Goal: Check status: Check status

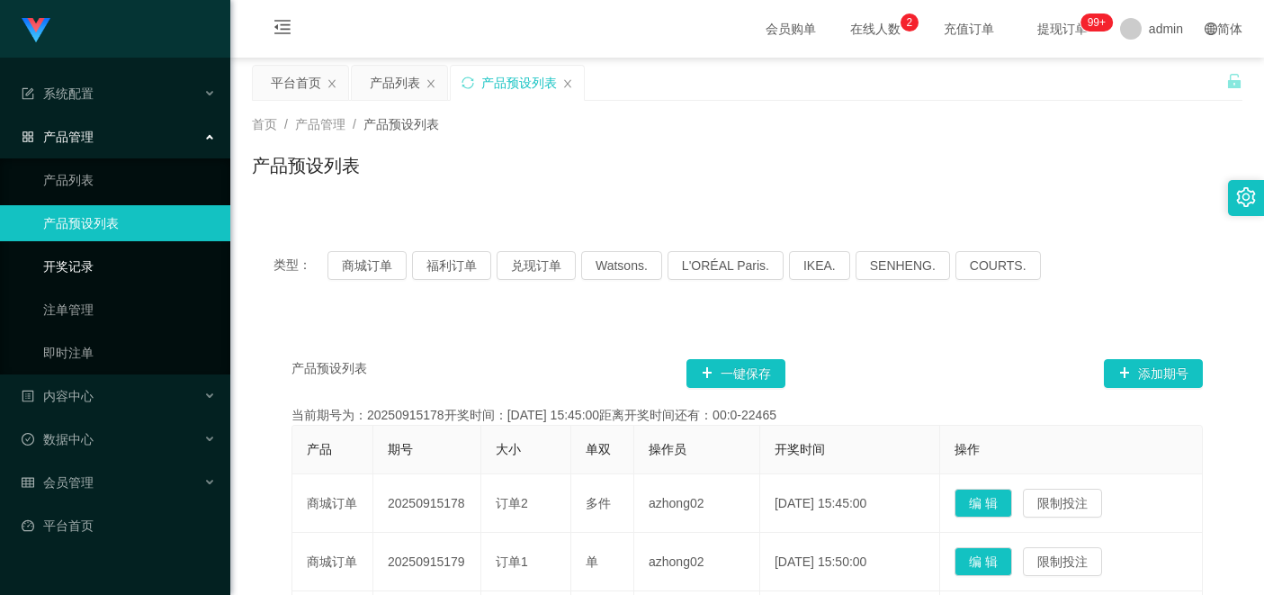
click at [106, 269] on link "开奖记录" at bounding box center [129, 266] width 173 height 36
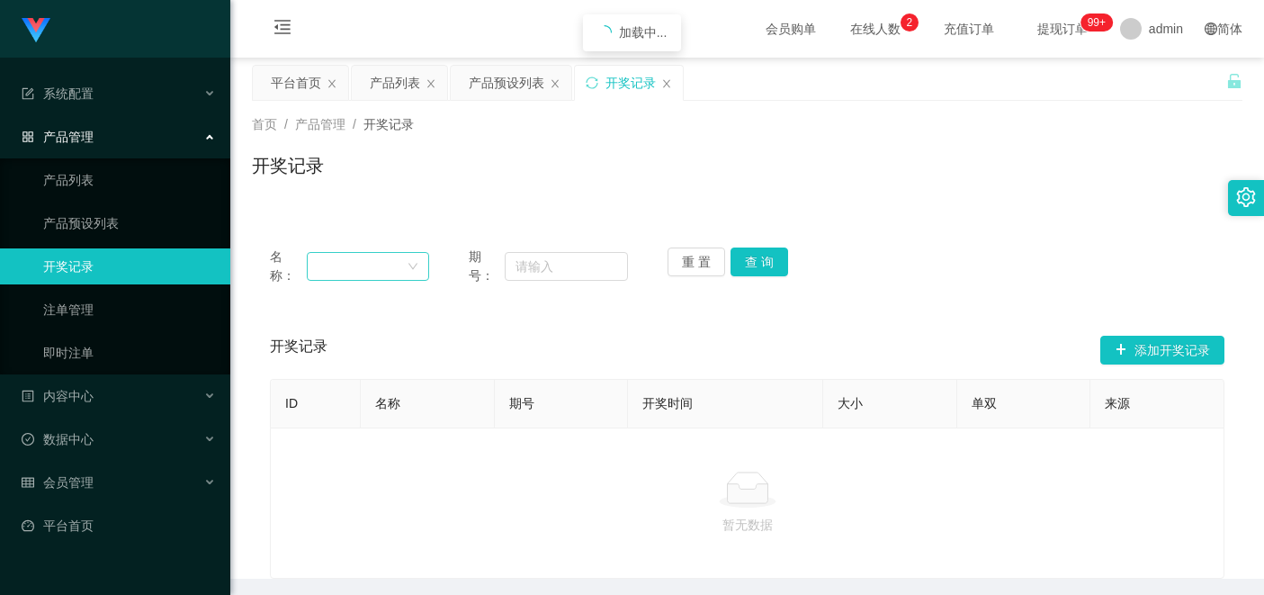
click at [369, 265] on div at bounding box center [362, 266] width 88 height 27
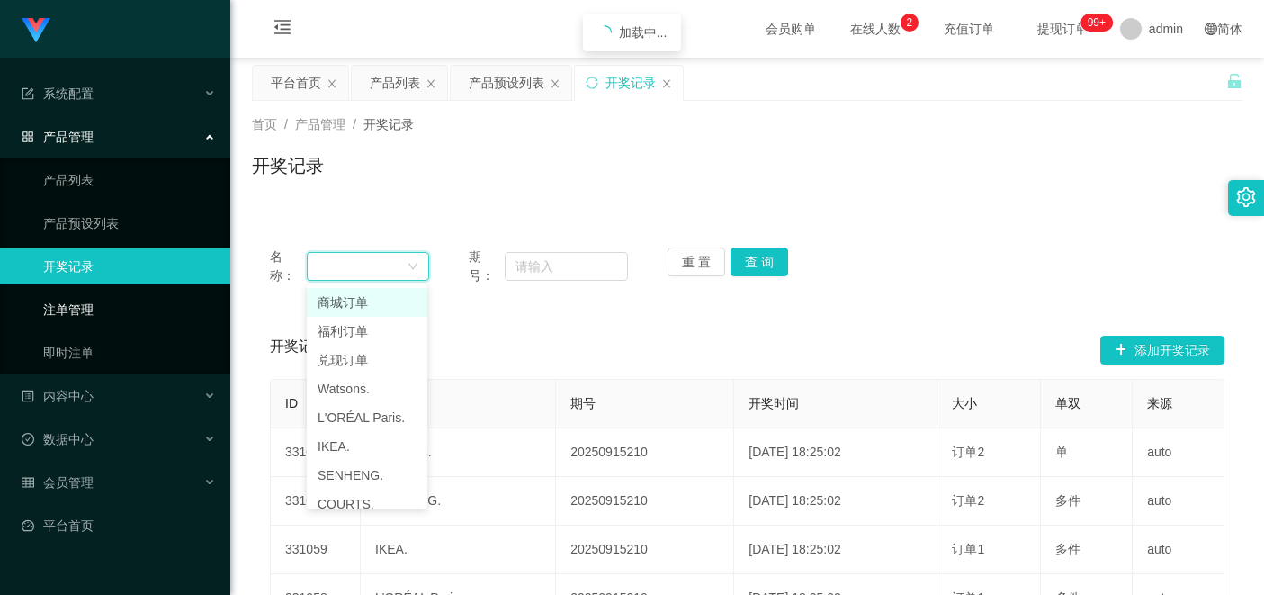
click at [110, 309] on link "注单管理" at bounding box center [129, 310] width 173 height 36
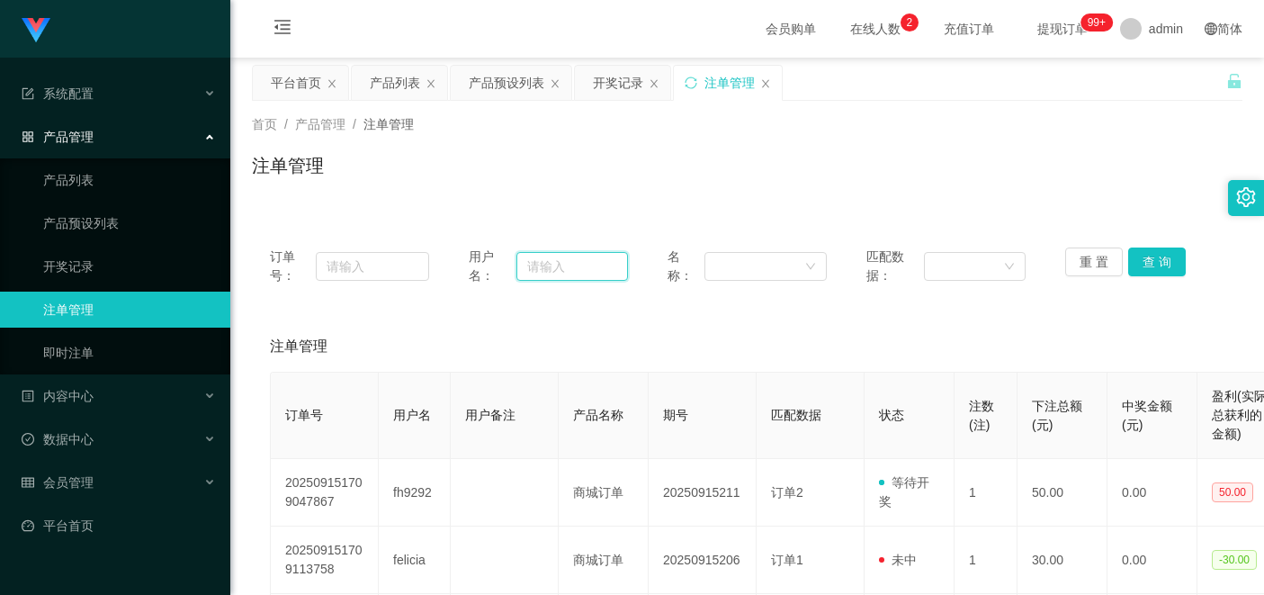
click at [551, 267] on input "text" at bounding box center [573, 266] width 112 height 29
paste input "[URL][DOMAIN_NAME]"
click at [1149, 259] on button "查 询" at bounding box center [1158, 261] width 58 height 29
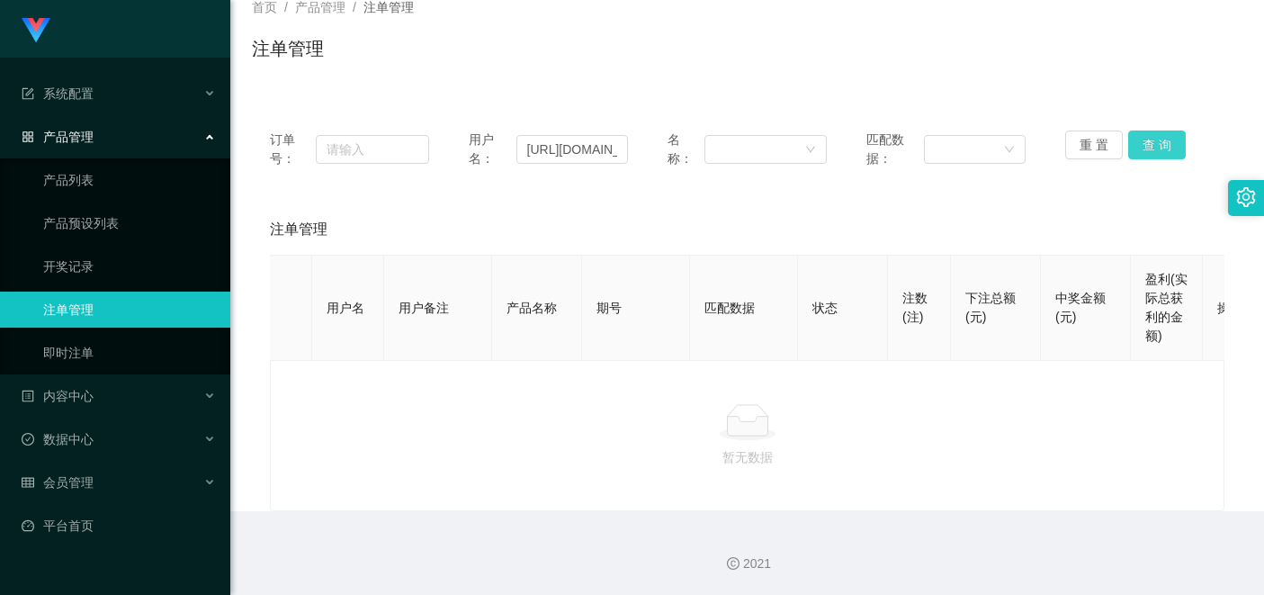
scroll to position [0, 67]
drag, startPoint x: 452, startPoint y: 216, endPoint x: 487, endPoint y: 210, distance: 35.7
click at [452, 216] on div "注单管理" at bounding box center [747, 229] width 955 height 50
drag, startPoint x: 617, startPoint y: 139, endPoint x: 440, endPoint y: 121, distance: 178.3
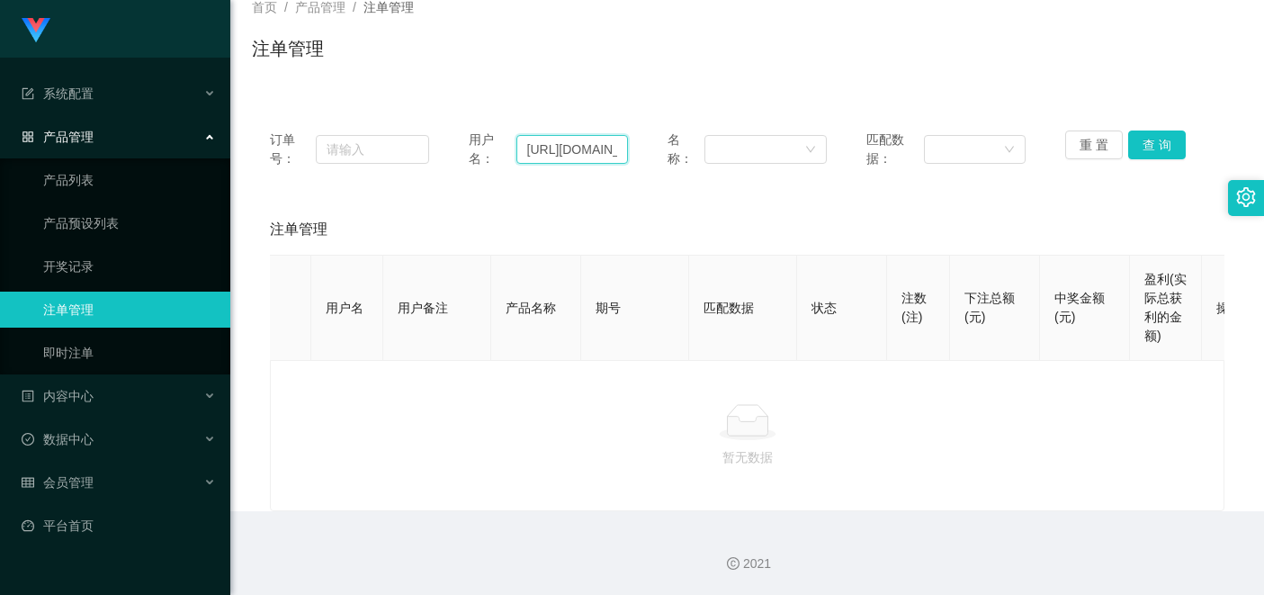
click at [440, 130] on div "订单号： 用户名： [URL][DOMAIN_NAME] 名称： 匹配数据： 重 置 查 询" at bounding box center [747, 149] width 955 height 38
type input "[DOMAIN_NAME][URL]"
drag, startPoint x: 590, startPoint y: 136, endPoint x: 493, endPoint y: 136, distance: 97.2
click at [493, 136] on div "用户名： [DOMAIN_NAME][URL]" at bounding box center [548, 149] width 159 height 38
paste input "yangyang123456789"
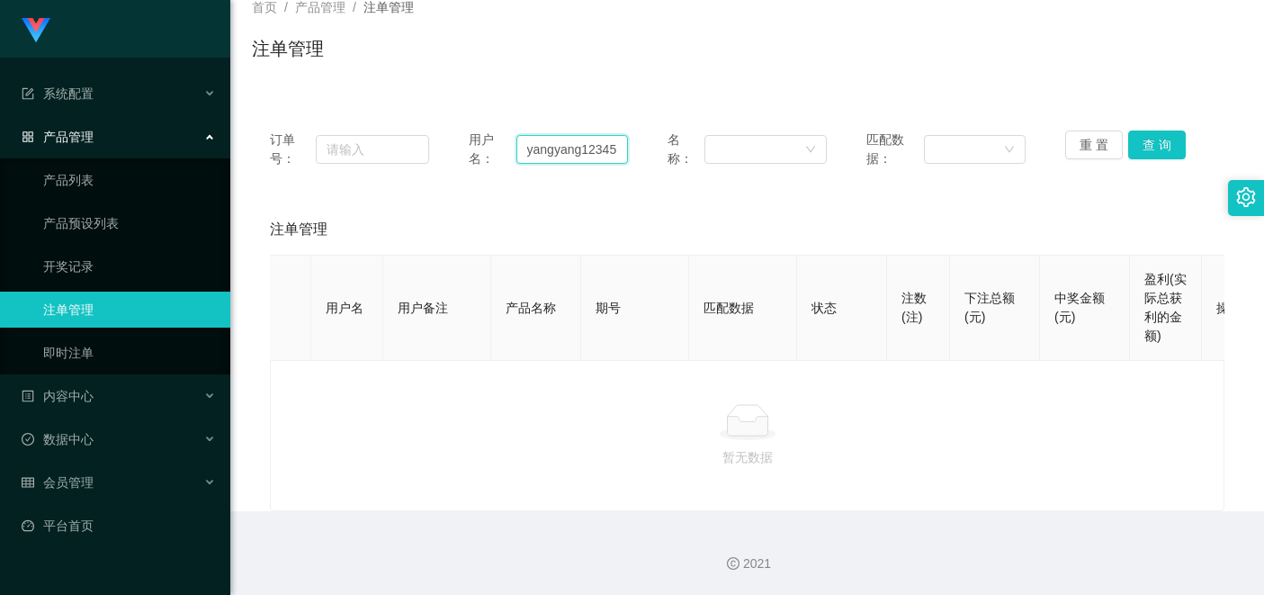
scroll to position [0, 26]
type input "yangyang123456789"
click at [1160, 133] on button "查 询" at bounding box center [1158, 144] width 58 height 29
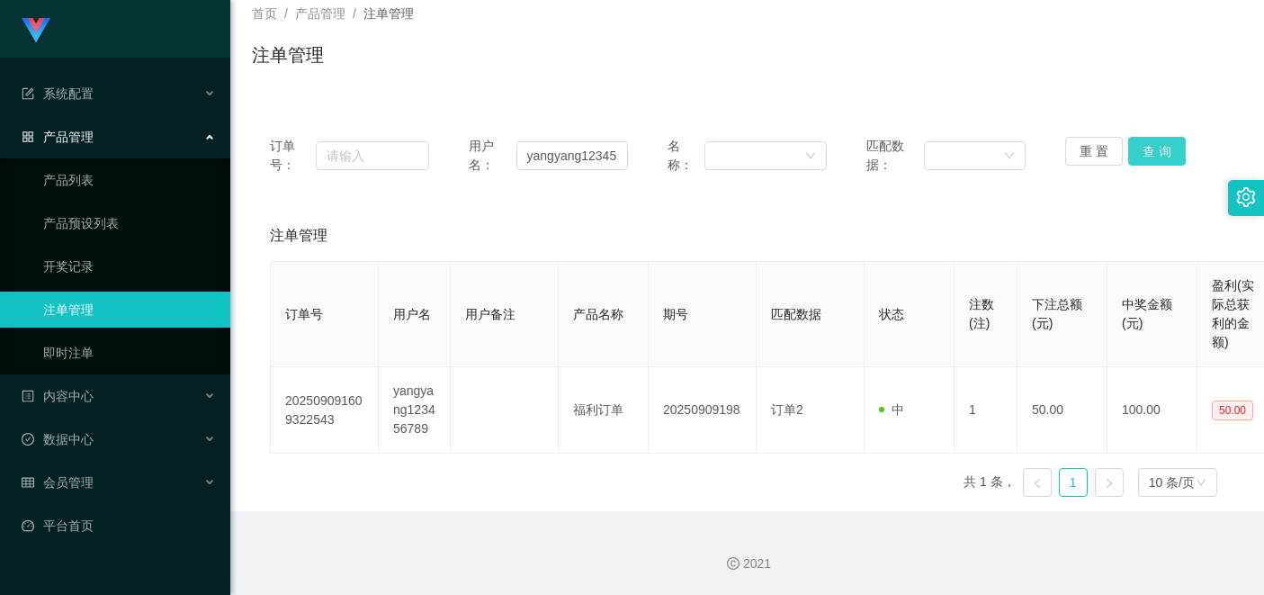
scroll to position [111, 0]
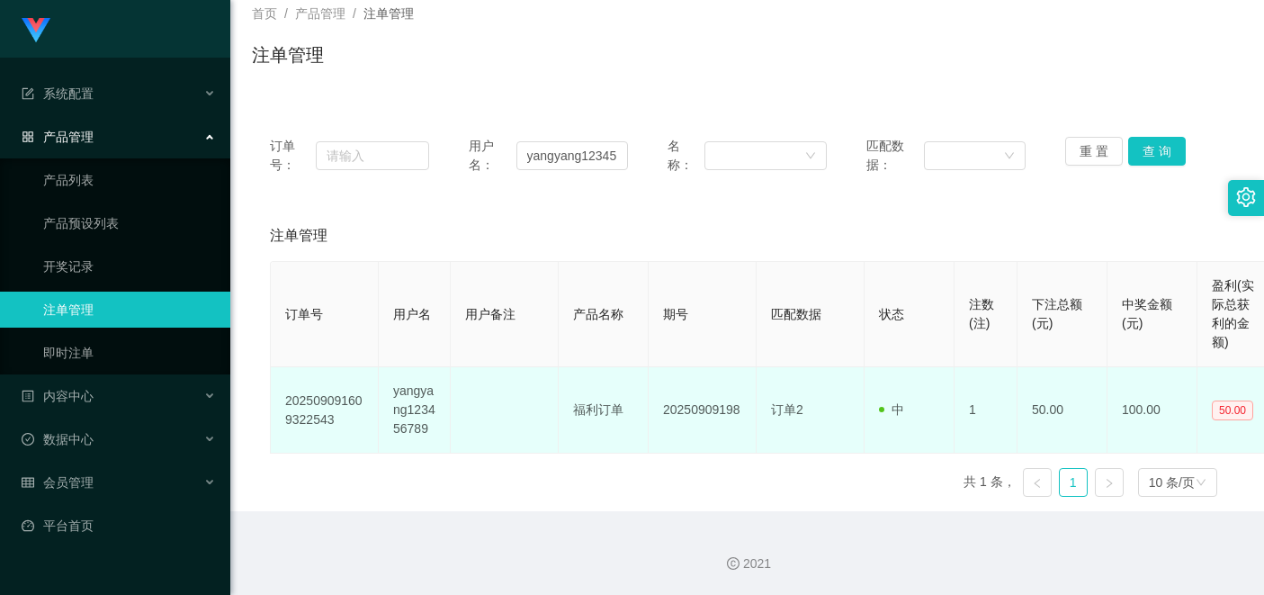
click at [511, 453] on td at bounding box center [505, 410] width 108 height 86
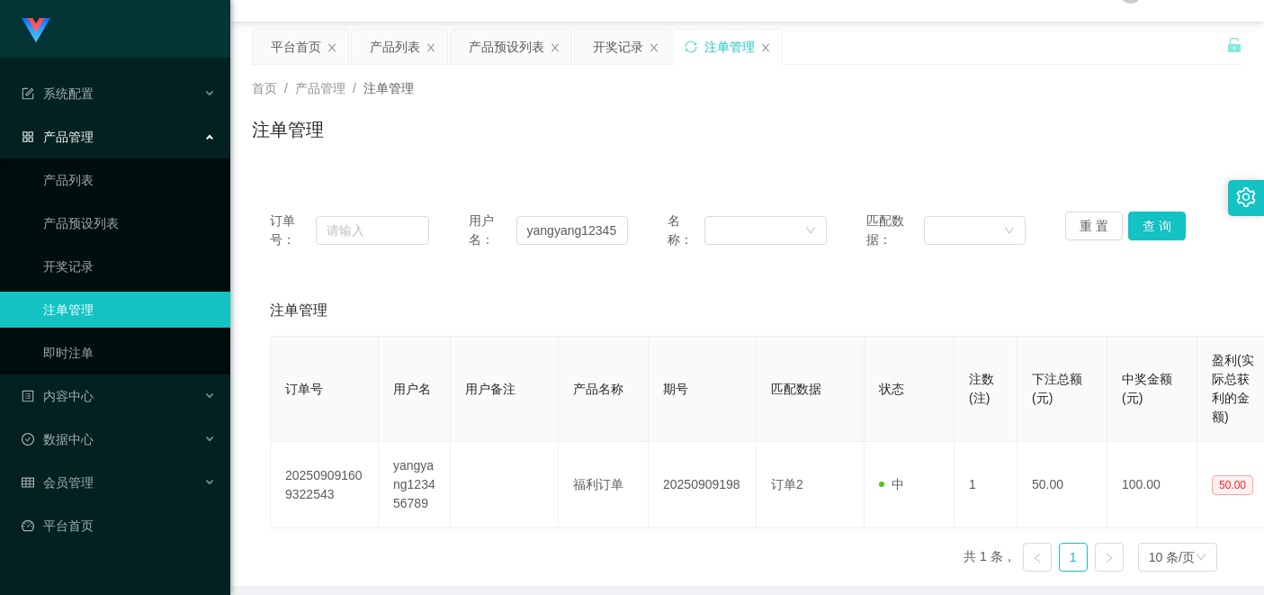
scroll to position [0, 0]
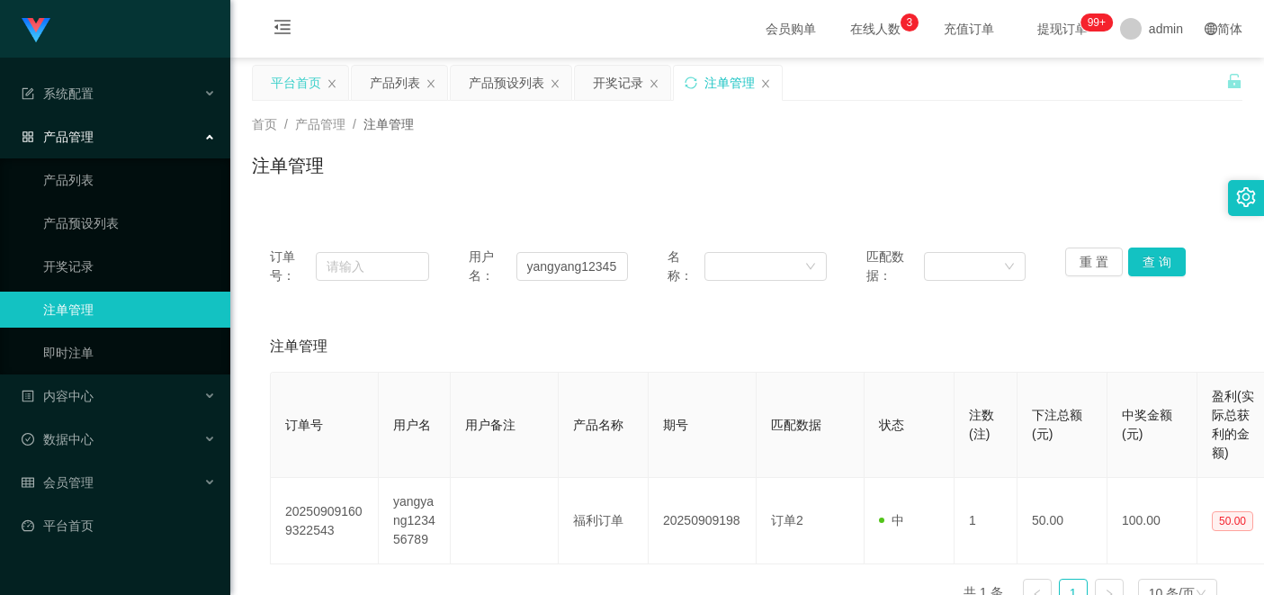
click at [303, 84] on div "平台首页" at bounding box center [296, 83] width 50 height 34
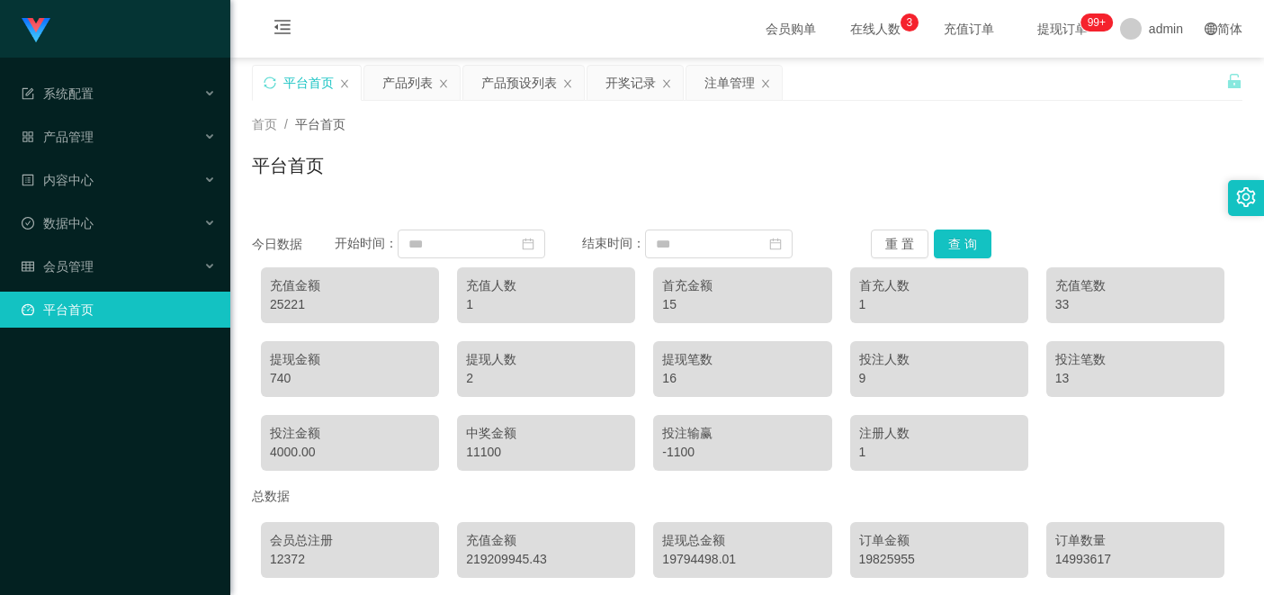
click at [769, 30] on span "会员购单" at bounding box center [791, 29] width 76 height 58
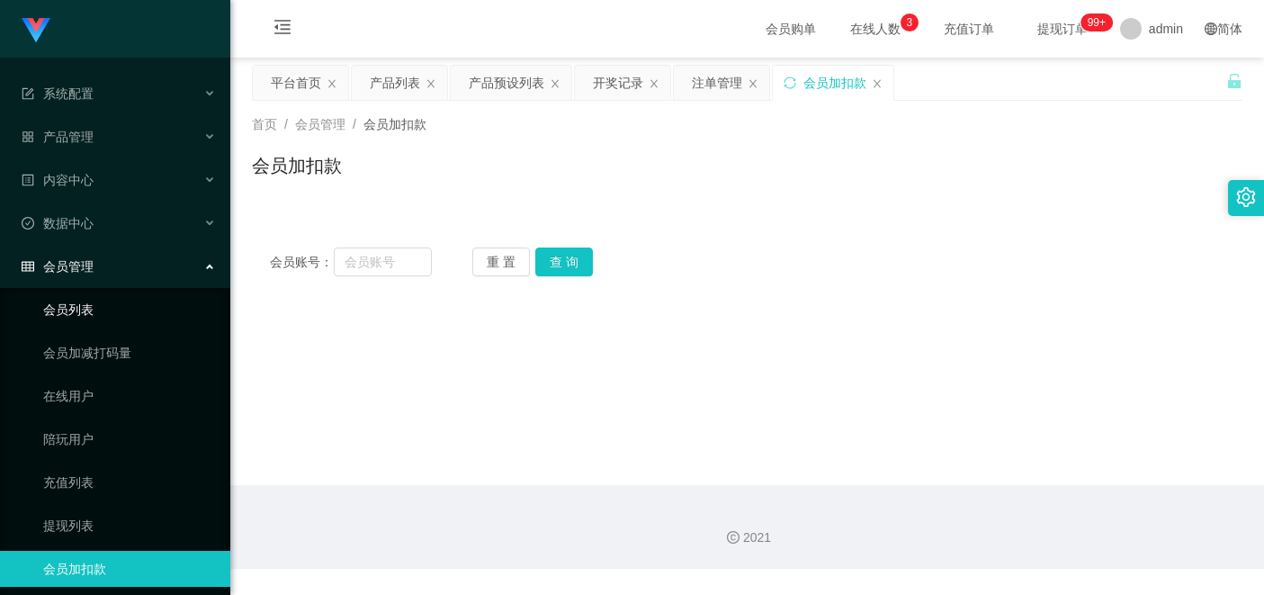
click at [128, 312] on link "会员列表" at bounding box center [129, 310] width 173 height 36
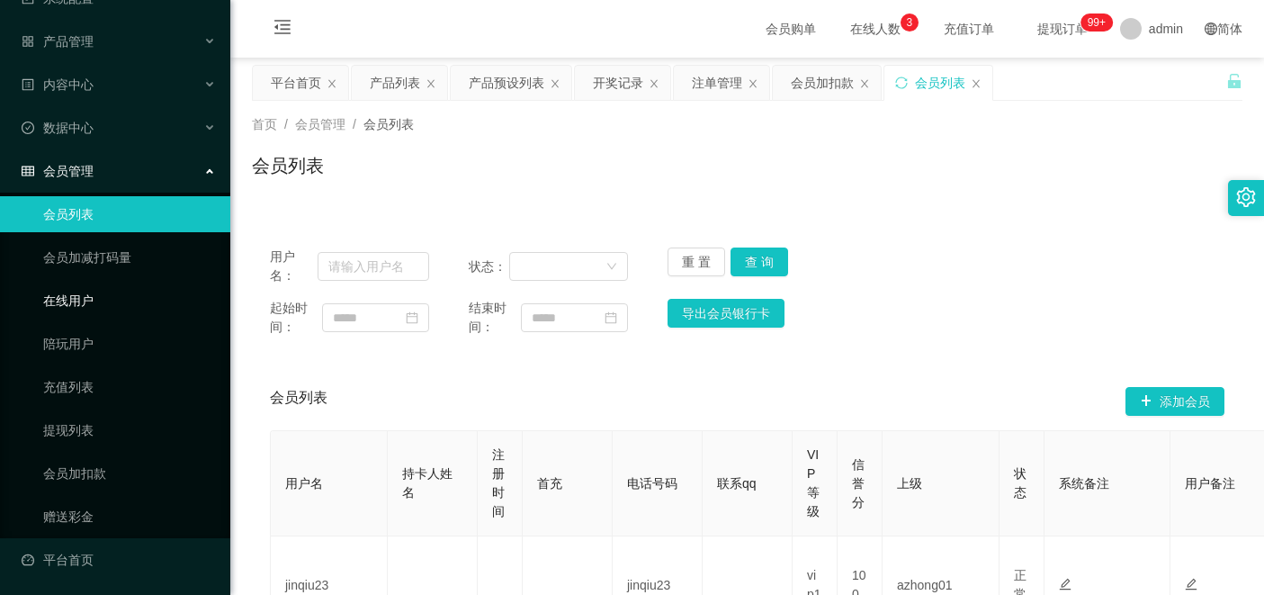
scroll to position [96, 0]
click at [183, 171] on div "会员管理" at bounding box center [115, 170] width 230 height 36
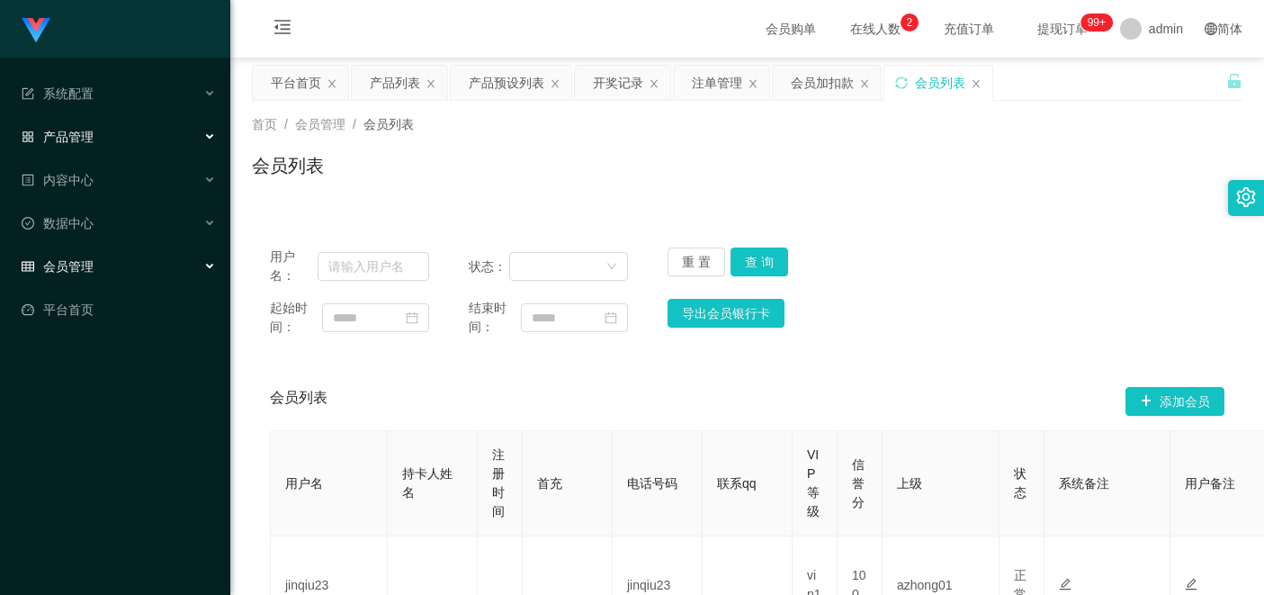
click at [198, 129] on div "产品管理" at bounding box center [115, 137] width 230 height 36
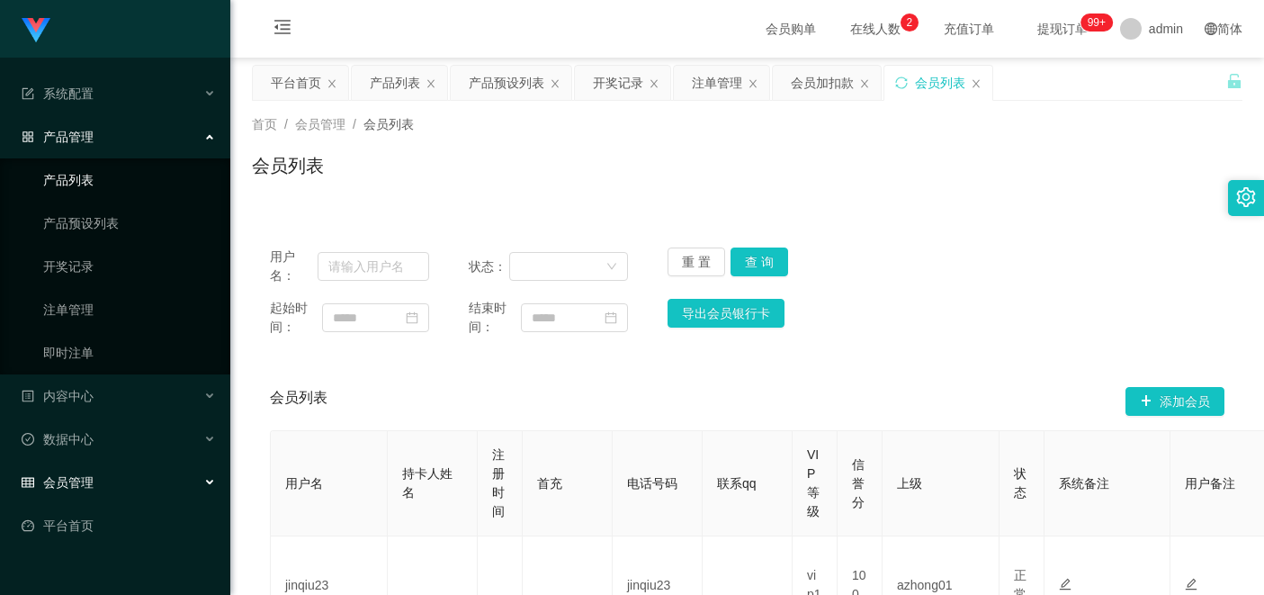
click at [164, 190] on link "产品列表" at bounding box center [129, 180] width 173 height 36
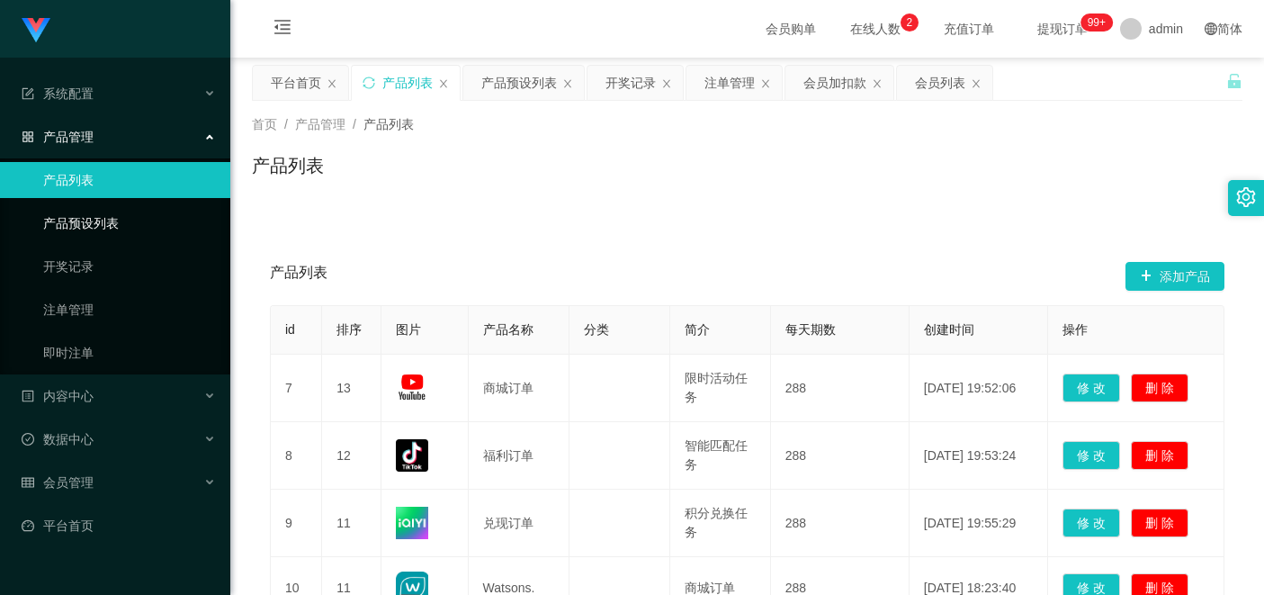
click at [154, 219] on link "产品预设列表" at bounding box center [129, 223] width 173 height 36
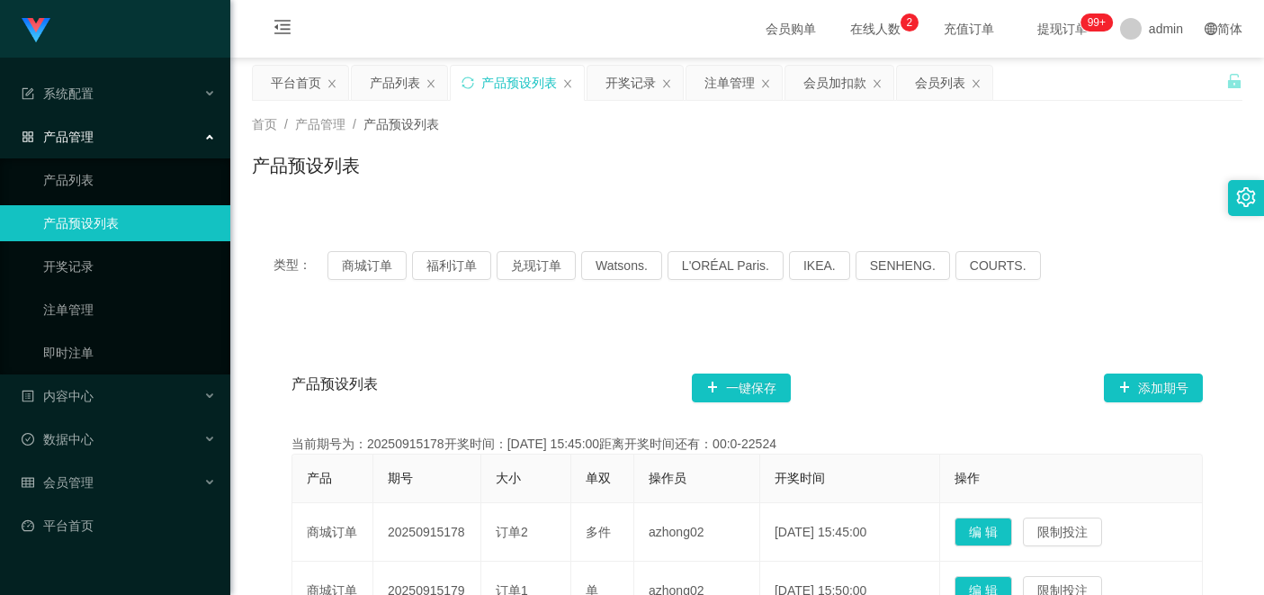
scroll to position [180, 0]
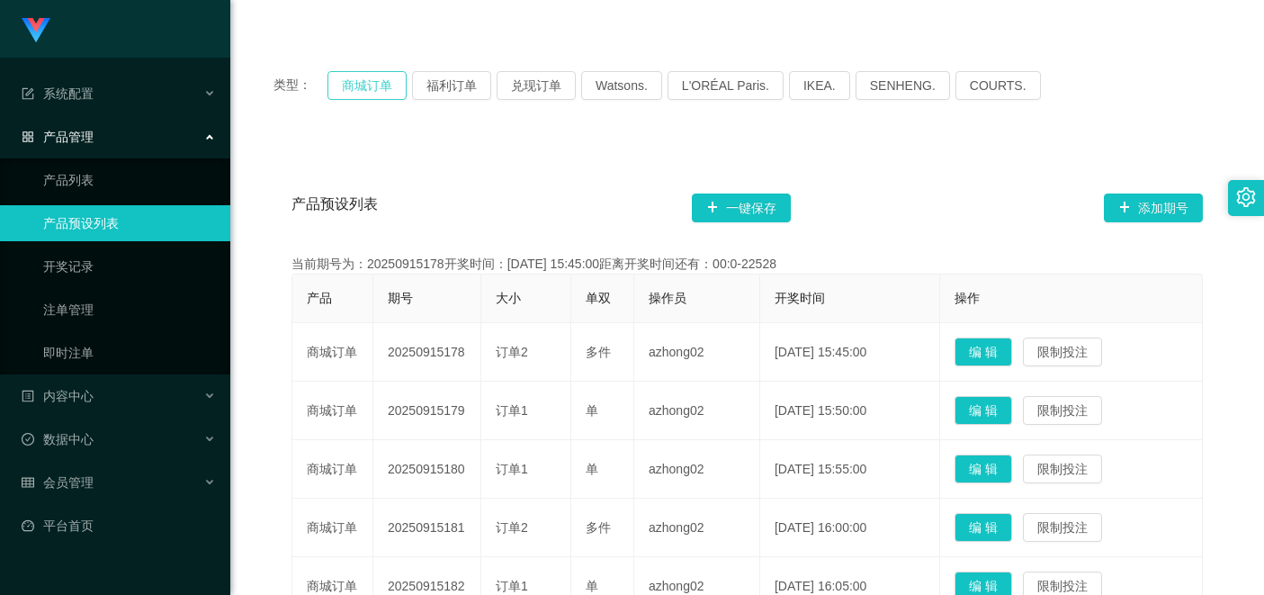
click at [348, 75] on button "商城订单" at bounding box center [367, 85] width 79 height 29
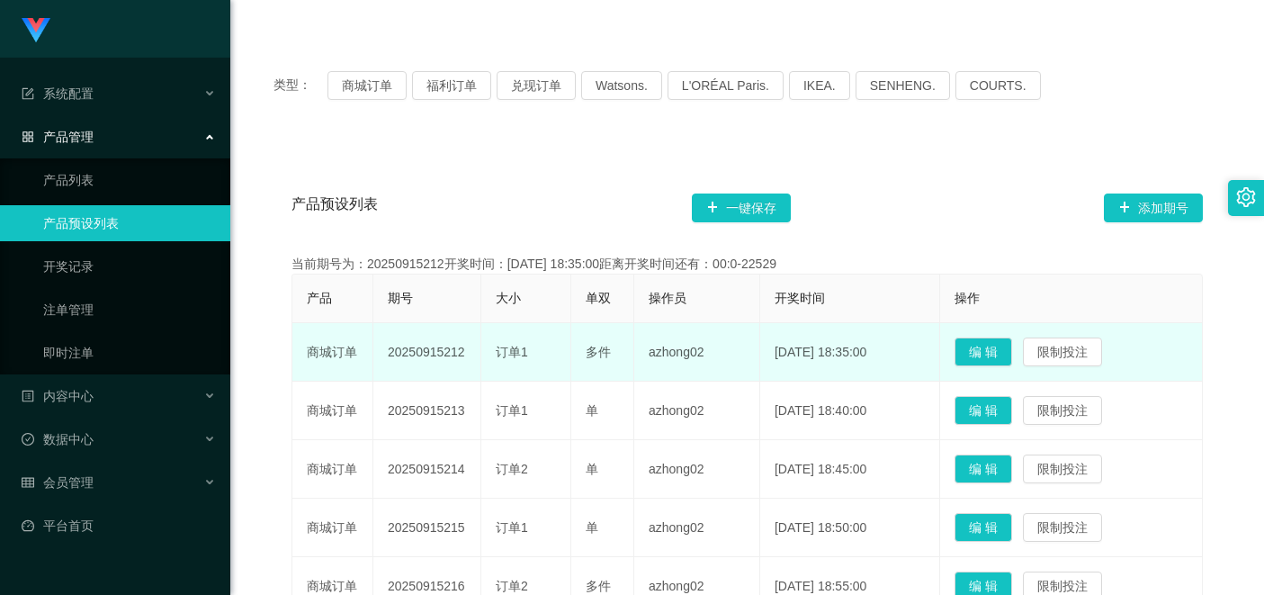
click at [680, 377] on td "azhong02" at bounding box center [697, 352] width 126 height 58
click at [435, 364] on td "20250915212" at bounding box center [427, 352] width 108 height 58
drag, startPoint x: 463, startPoint y: 356, endPoint x: 391, endPoint y: 355, distance: 72.0
click at [391, 355] on td "20250915212" at bounding box center [427, 352] width 108 height 58
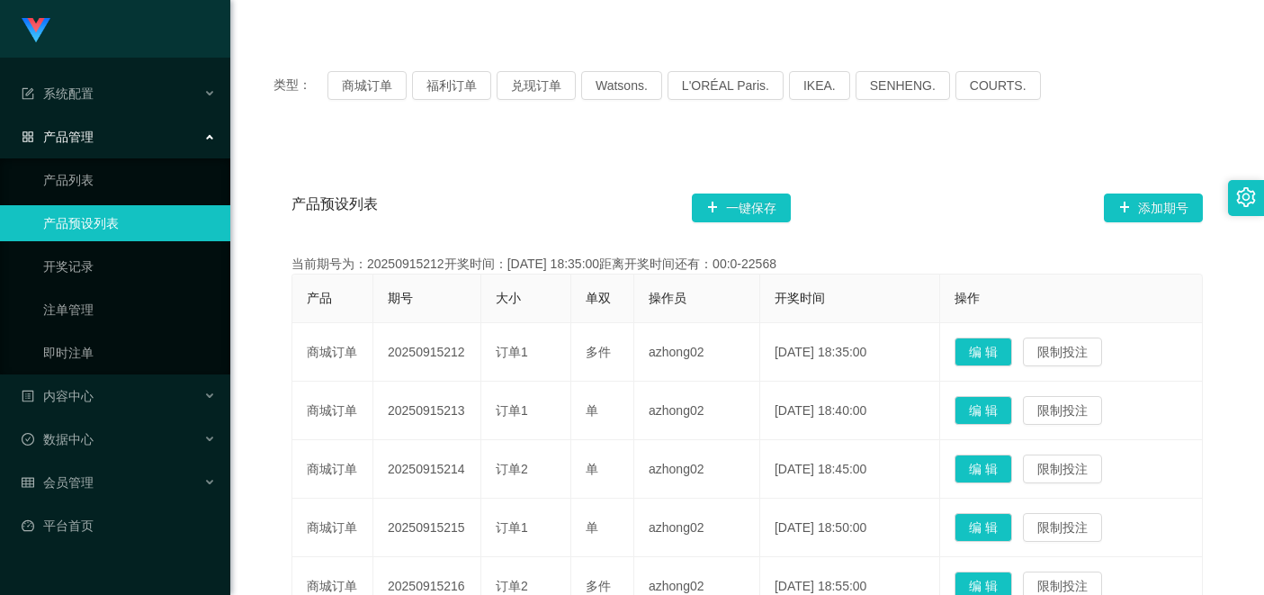
copy td "20250915212"
click at [524, 208] on div "产品预设列表 一键保存 添加期号" at bounding box center [748, 208] width 912 height 58
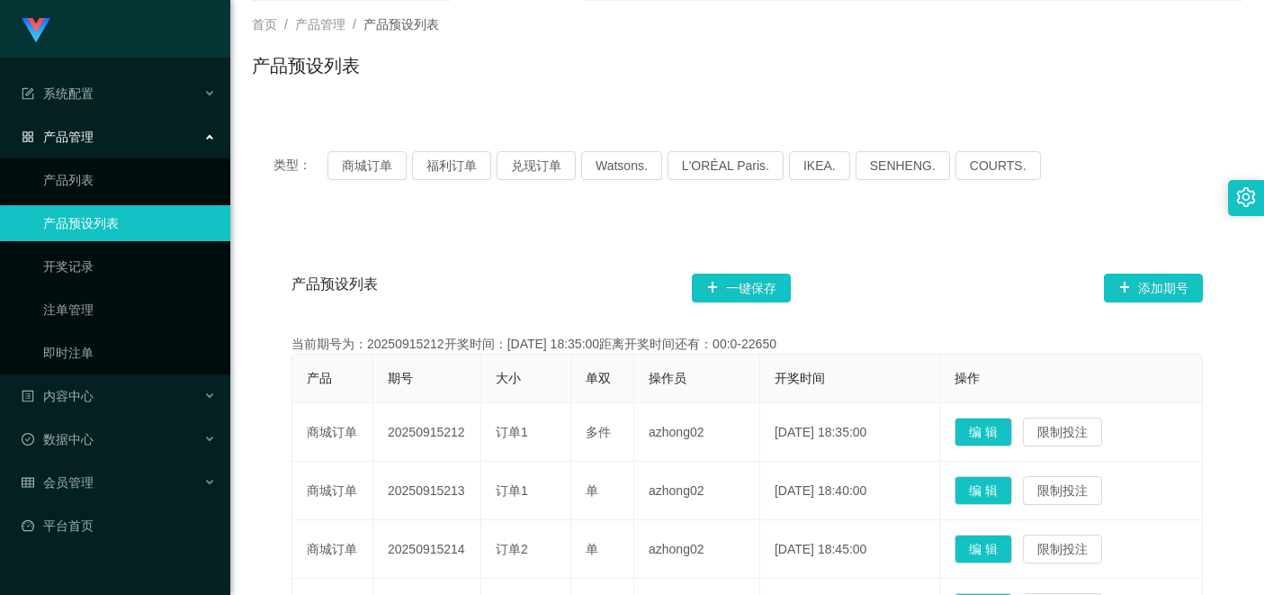
scroll to position [0, 0]
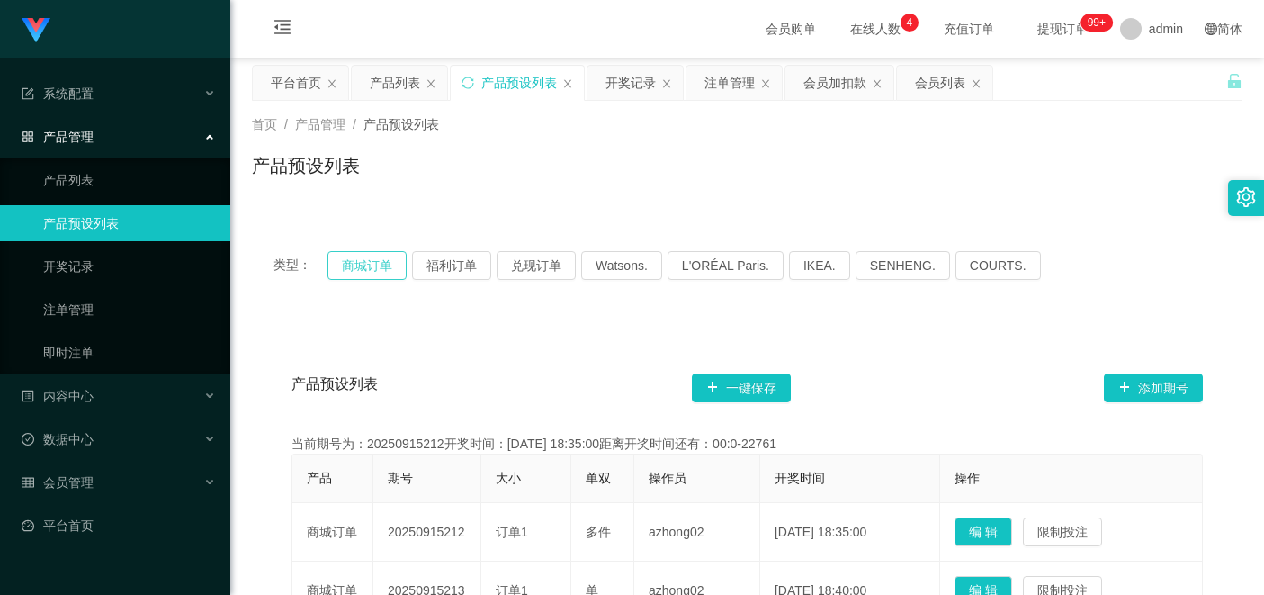
click at [364, 274] on button "商城订单" at bounding box center [367, 265] width 79 height 29
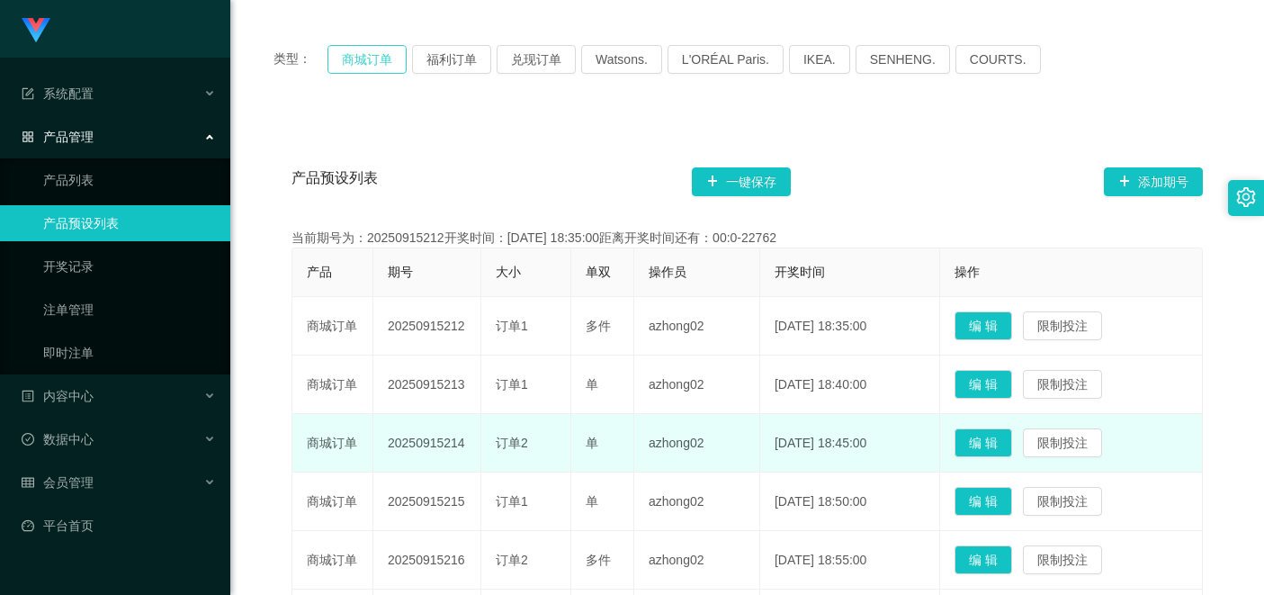
scroll to position [270, 0]
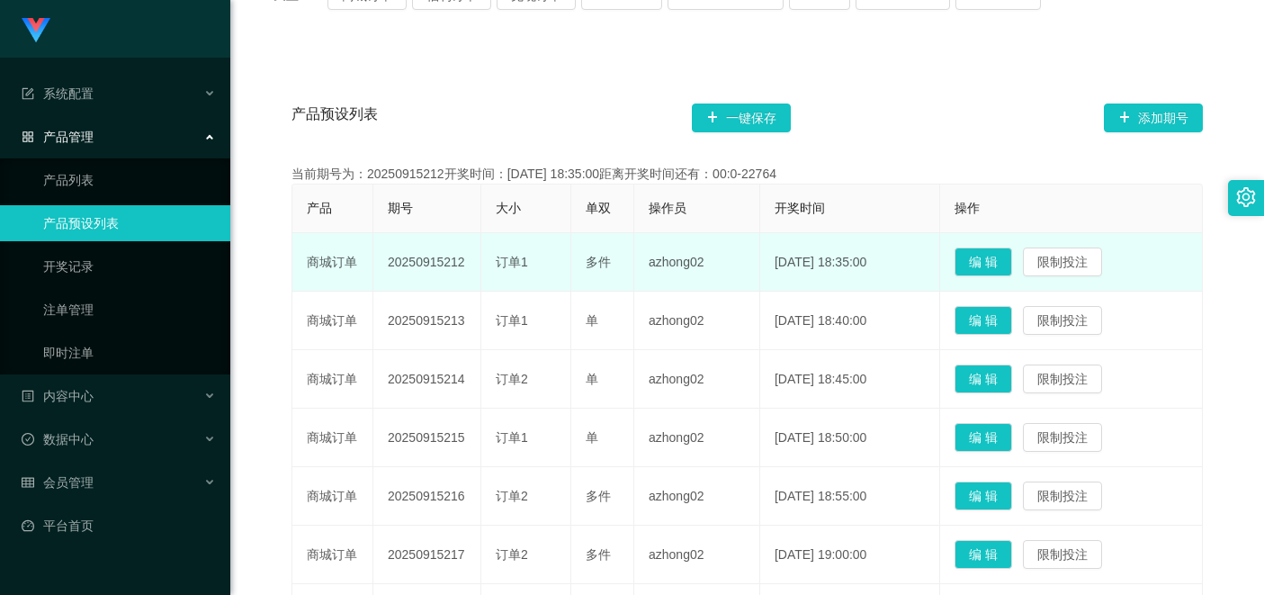
drag, startPoint x: 468, startPoint y: 256, endPoint x: 400, endPoint y: 261, distance: 67.6
click at [400, 261] on td "20250915212" at bounding box center [427, 262] width 108 height 58
click at [742, 269] on td "azhong02" at bounding box center [697, 262] width 126 height 58
